Goal: Transaction & Acquisition: Purchase product/service

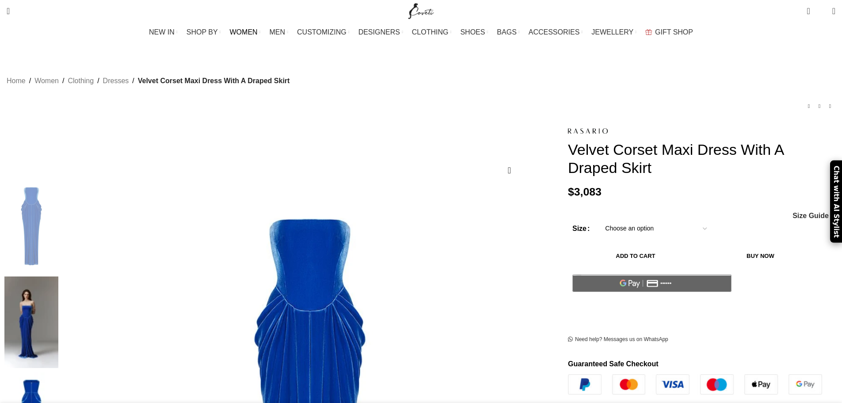
drag, startPoint x: 0, startPoint y: 0, endPoint x: 271, endPoint y: 32, distance: 272.9
click at [258, 32] on span "WOMEN" at bounding box center [244, 32] width 28 height 8
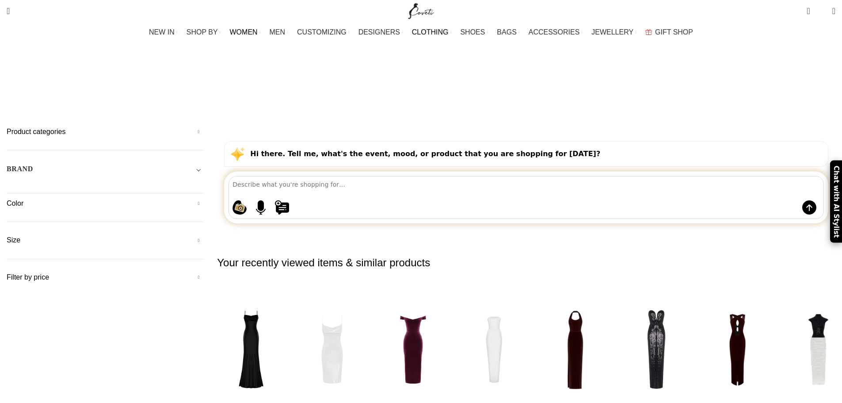
click at [449, 33] on link "CLOTHING" at bounding box center [432, 32] width 40 height 18
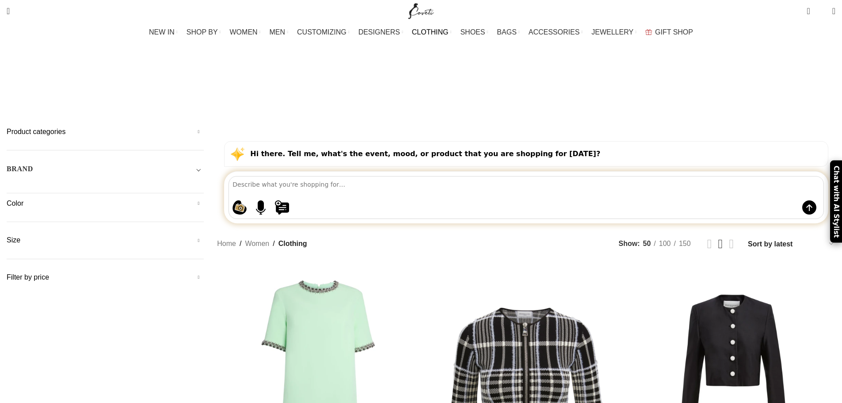
click at [449, 29] on link "CLOTHING" at bounding box center [432, 32] width 40 height 18
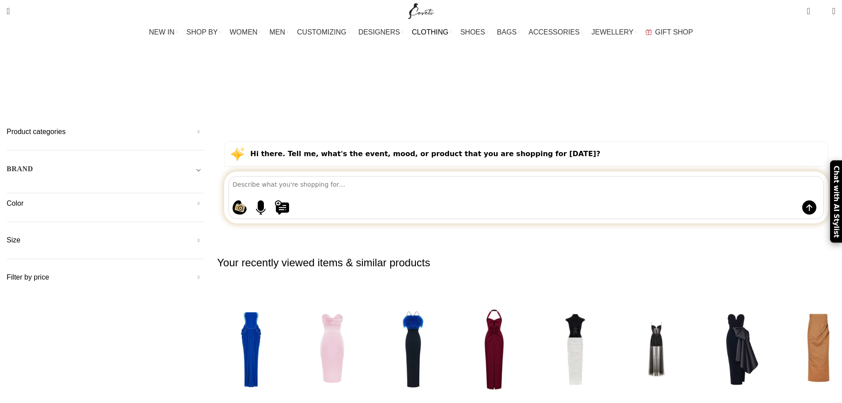
click at [448, 32] on link "CLOTHING" at bounding box center [432, 32] width 40 height 18
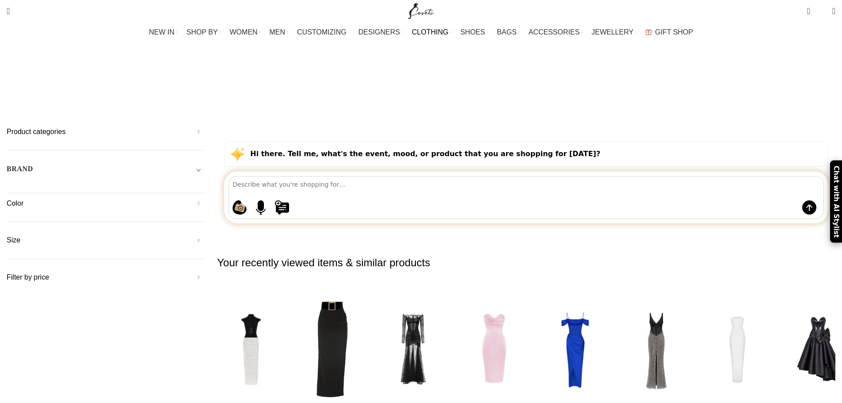
click at [204, 127] on h5 "Product categories" at bounding box center [105, 132] width 197 height 10
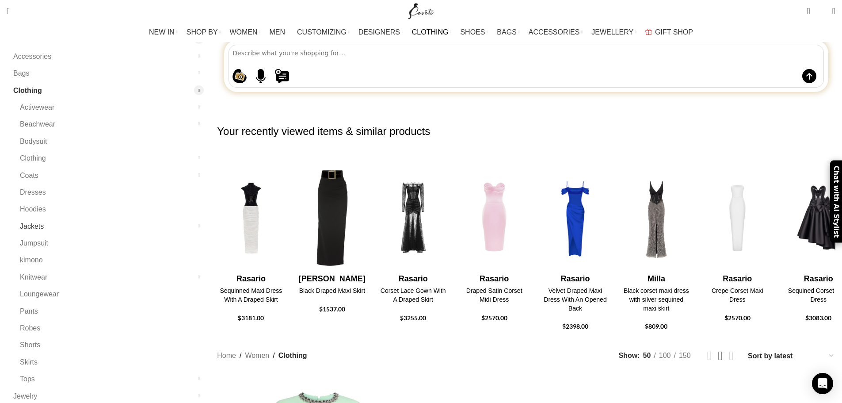
scroll to position [133, 0]
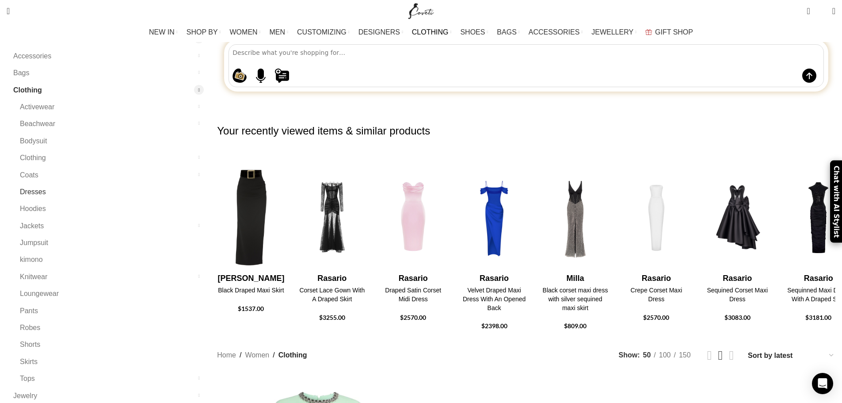
click at [187, 183] on link "Dresses" at bounding box center [106, 191] width 173 height 17
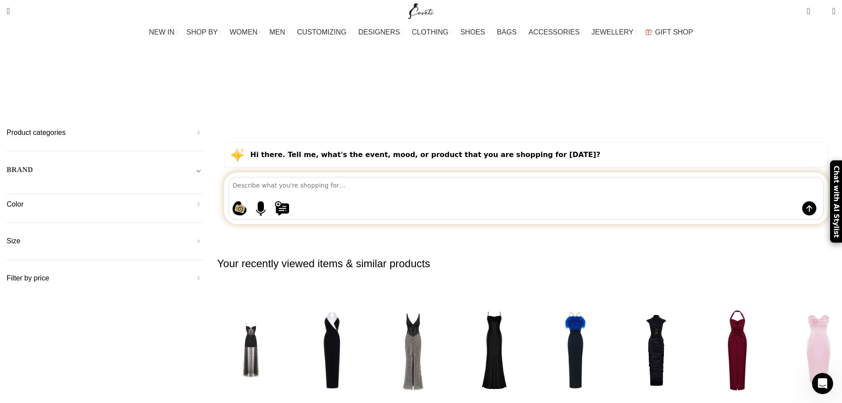
click at [204, 199] on h5 "Color" at bounding box center [105, 204] width 197 height 10
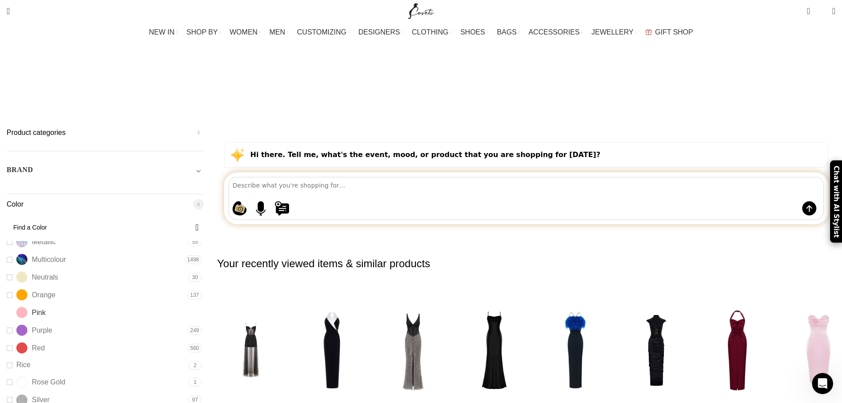
scroll to position [225, 0]
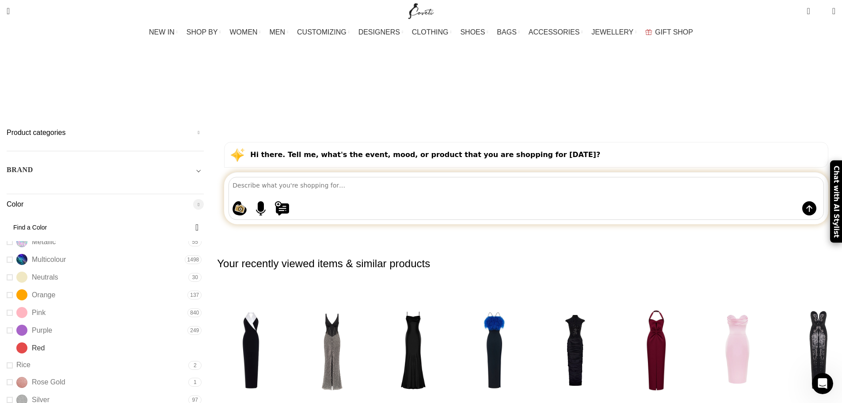
click at [160, 340] on link "Red Red" at bounding box center [96, 347] width 179 height 15
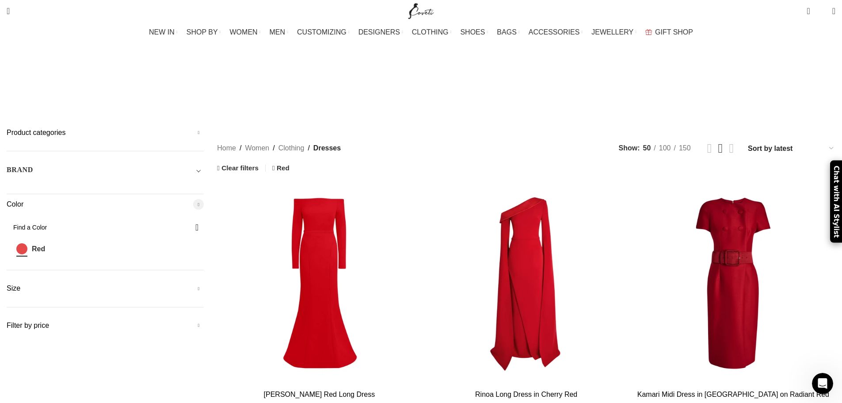
click at [747, 142] on select "Sort by popularity Sort by average rating Sort by latest Sort by price: low to …" at bounding box center [791, 148] width 88 height 13
select select "price"
click at [747, 142] on select "Sort by popularity Sort by average rating Sort by latest Sort by price: low to …" at bounding box center [791, 148] width 88 height 13
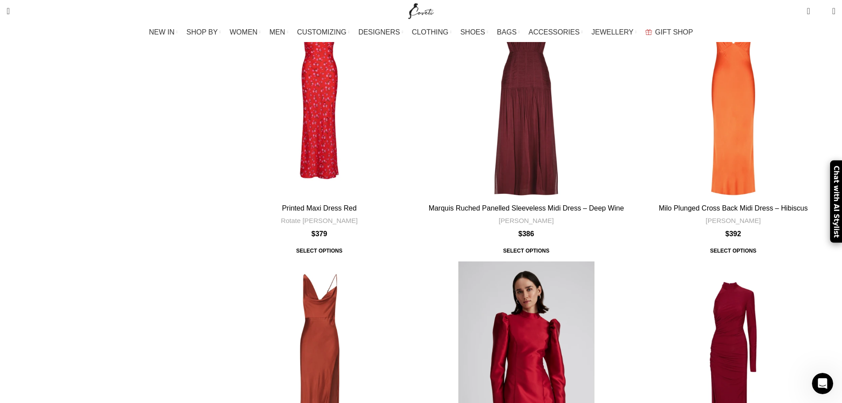
scroll to position [2873, 0]
